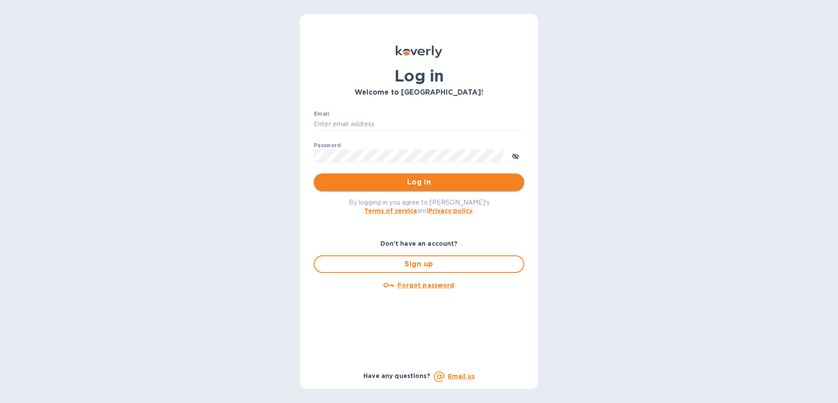
type input "dgarcia9090@myyahoo.com"
click at [407, 186] on span "Log in" at bounding box center [419, 182] width 196 height 11
type input "dgarcia9090@myyahoo.com"
click at [434, 187] on span "Log in" at bounding box center [419, 182] width 196 height 11
type input "dgarcia9090@myyahoo.com"
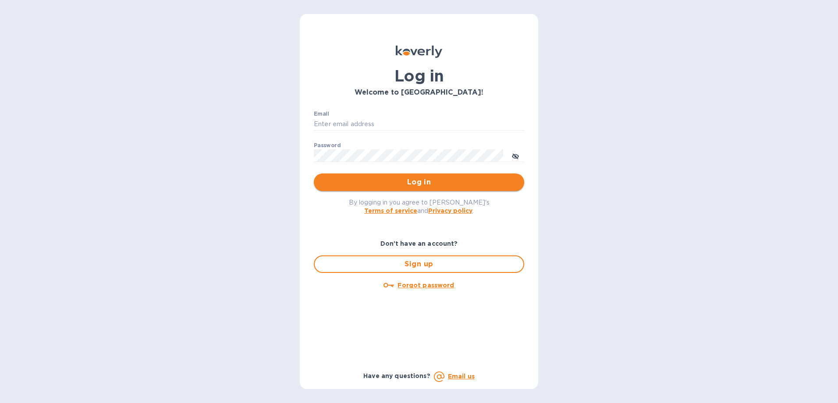
type input "dgarcia9090@myyahoo.com"
click at [416, 186] on span "Log in" at bounding box center [419, 182] width 196 height 11
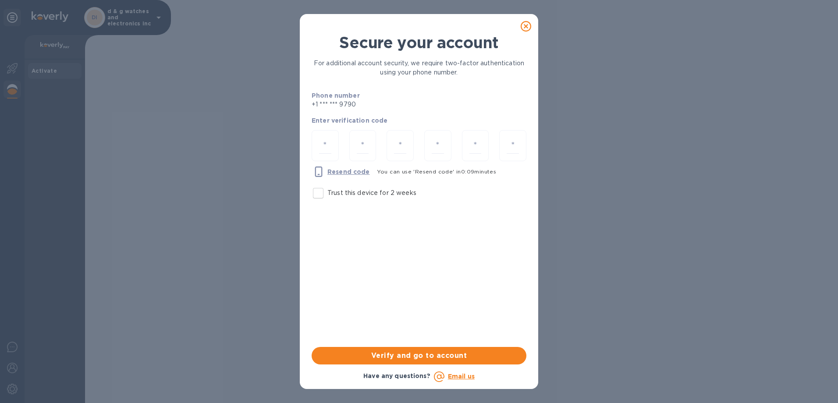
click at [317, 191] on input "Trust this device for 2 weeks" at bounding box center [318, 193] width 18 height 18
checkbox input "true"
click at [326, 145] on input "number" at bounding box center [325, 146] width 12 height 16
type input "6"
type input "9"
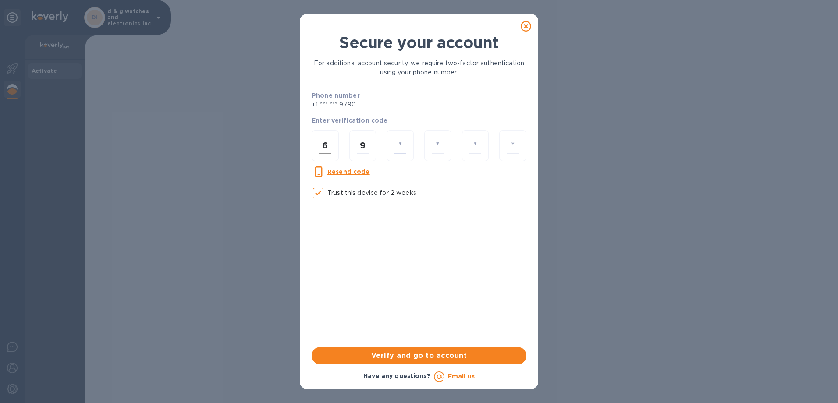
type input "0"
type input "6"
